Goal: Information Seeking & Learning: Learn about a topic

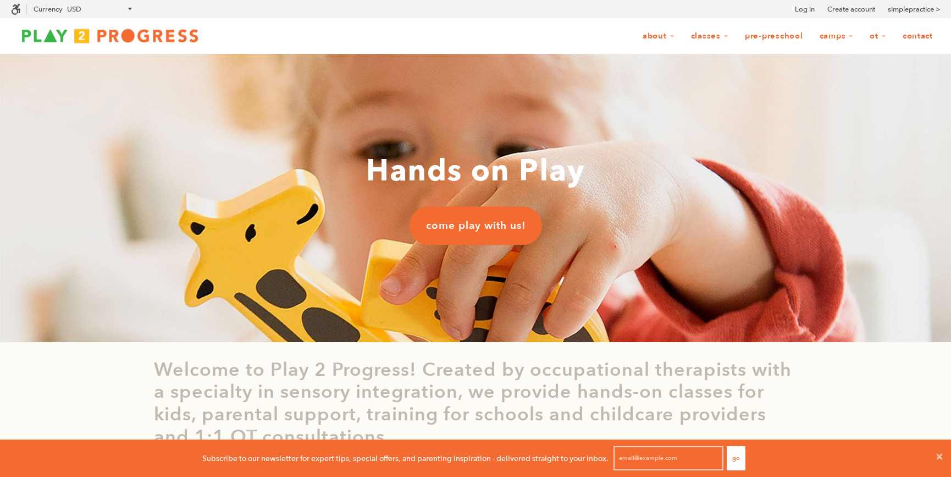
scroll to position [0, 1]
click at [761, 38] on link "Pre-Preschool" at bounding box center [774, 36] width 73 height 21
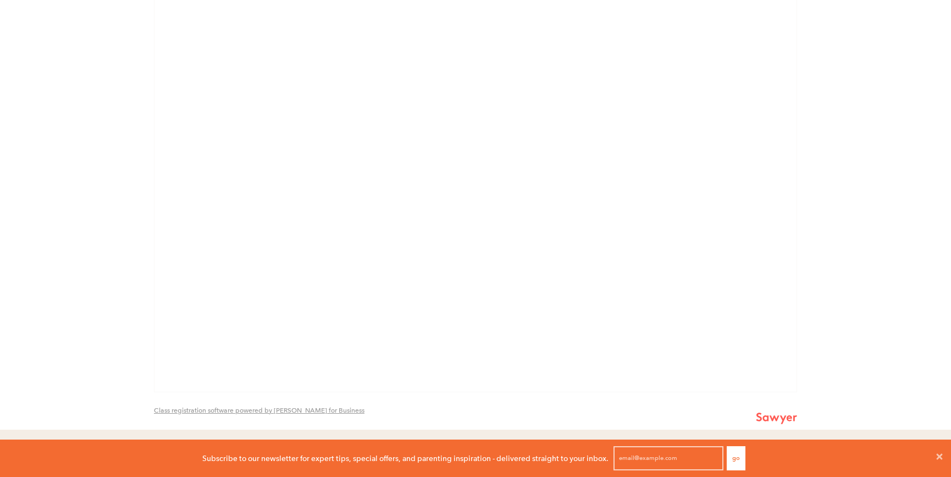
scroll to position [1748, 0]
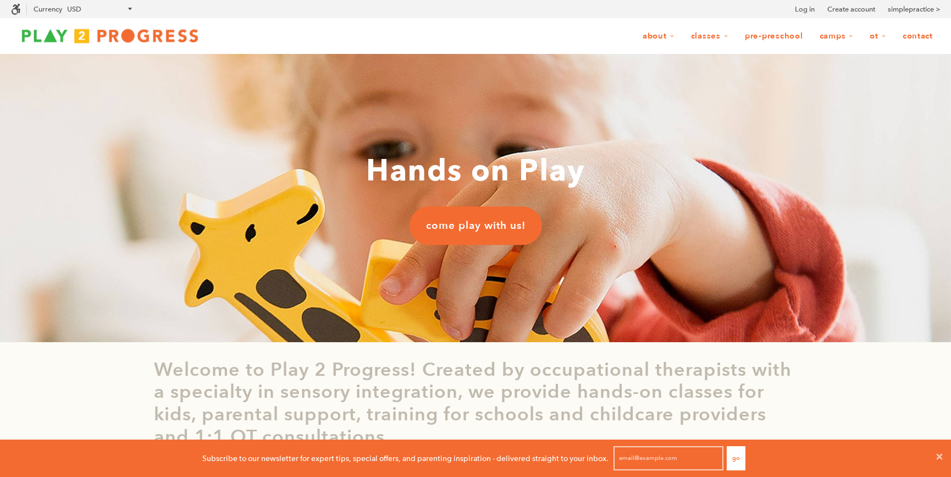
scroll to position [0, 1]
click at [778, 34] on link "Pre-Preschool" at bounding box center [774, 36] width 73 height 21
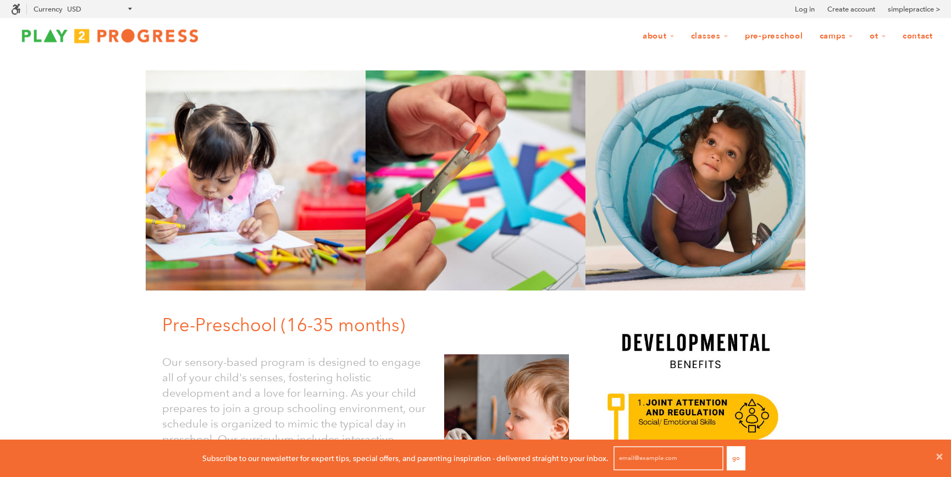
scroll to position [0, 1]
drag, startPoint x: 879, startPoint y: 81, endPoint x: 873, endPoint y: 80, distance: 6.1
click at [775, 35] on link "Pre-Preschool" at bounding box center [774, 36] width 73 height 21
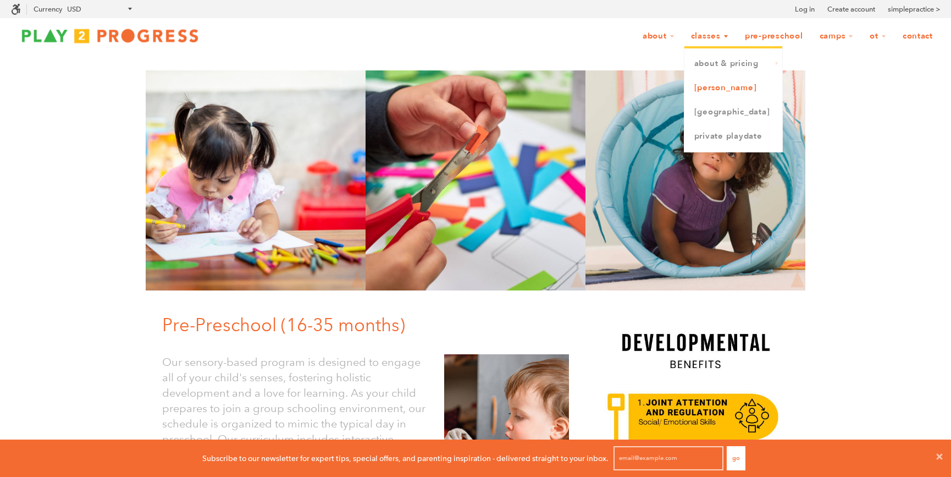
click at [725, 86] on link "[PERSON_NAME]" at bounding box center [734, 88] width 98 height 24
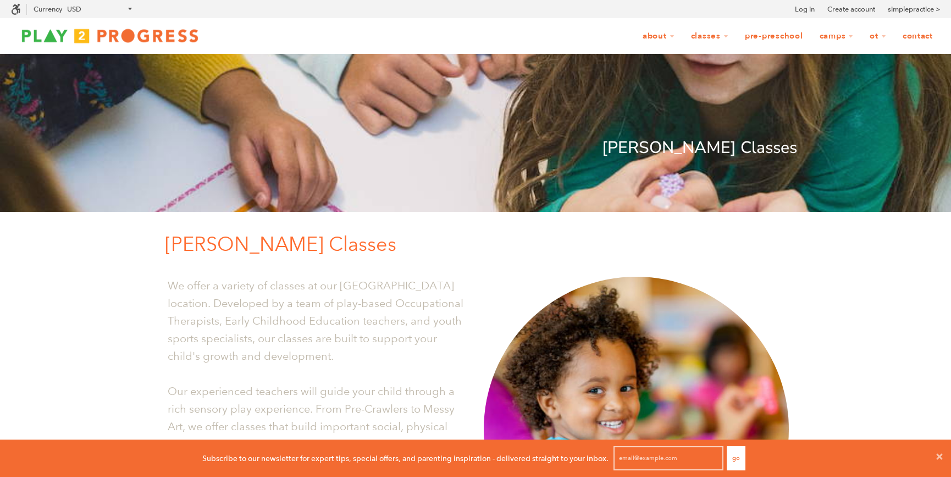
click at [783, 35] on link "Pre-Preschool" at bounding box center [774, 36] width 73 height 21
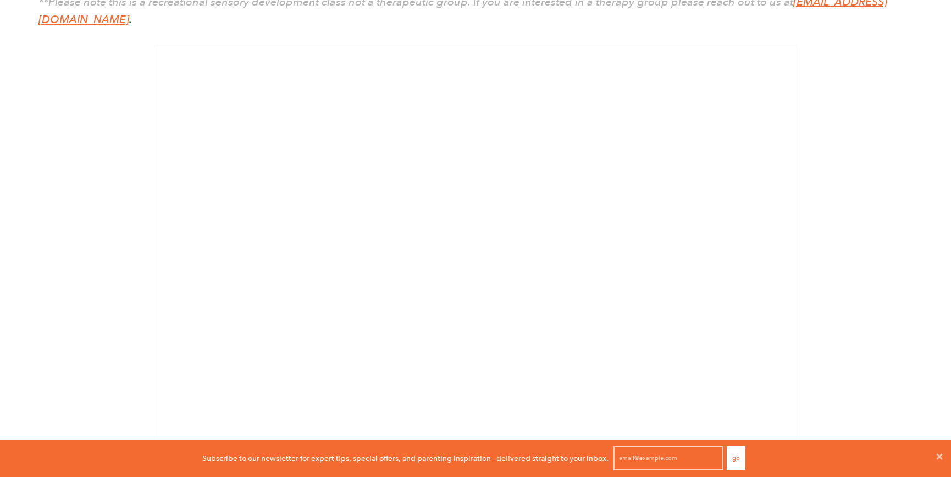
scroll to position [1727, 0]
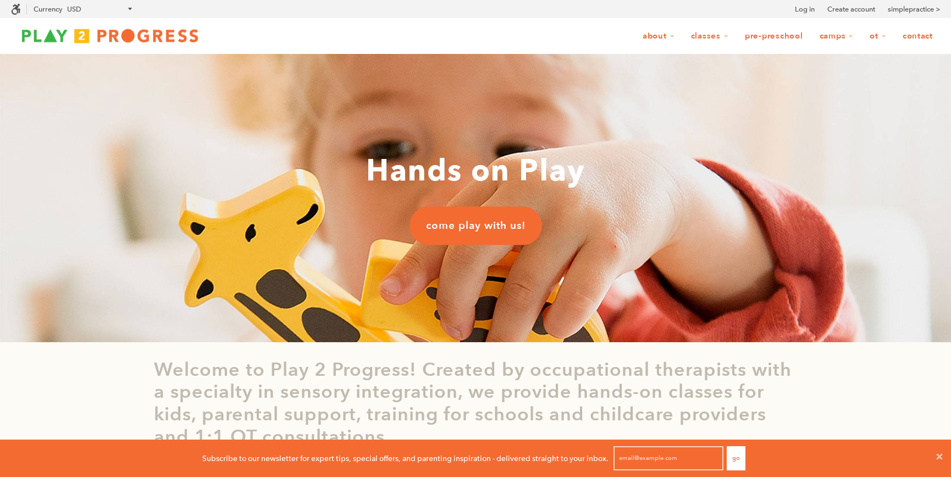
scroll to position [0, 1]
click at [770, 38] on link "Pre-Preschool" at bounding box center [774, 36] width 73 height 21
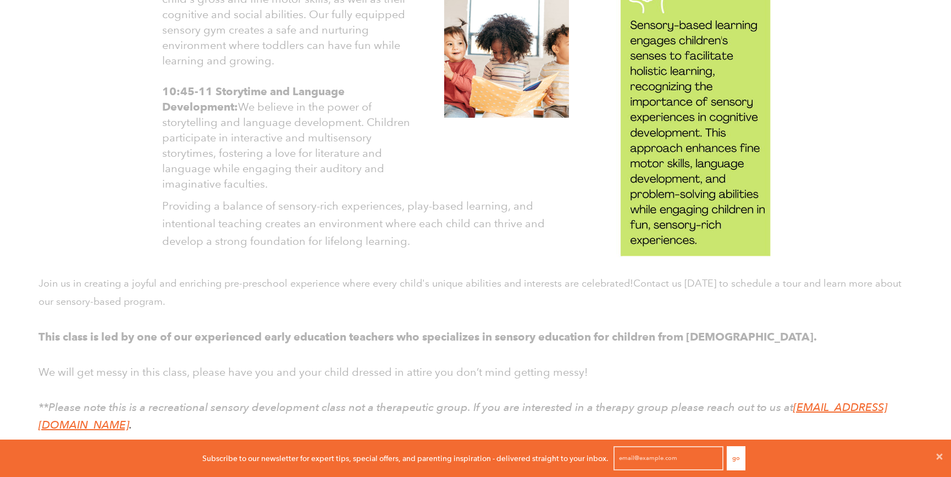
scroll to position [1279, 0]
